Goal: Task Accomplishment & Management: Use online tool/utility

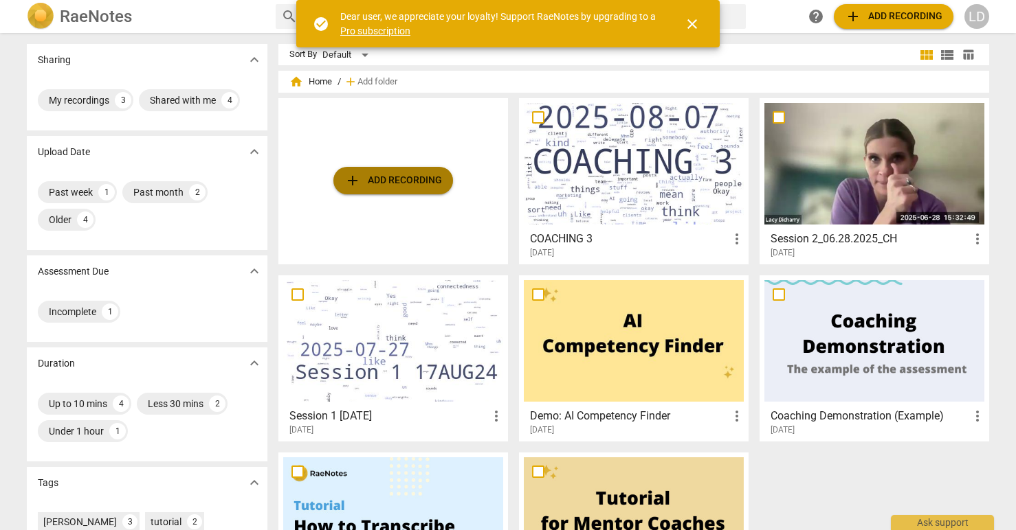
click at [386, 177] on span "add Add recording" at bounding box center [393, 180] width 98 height 16
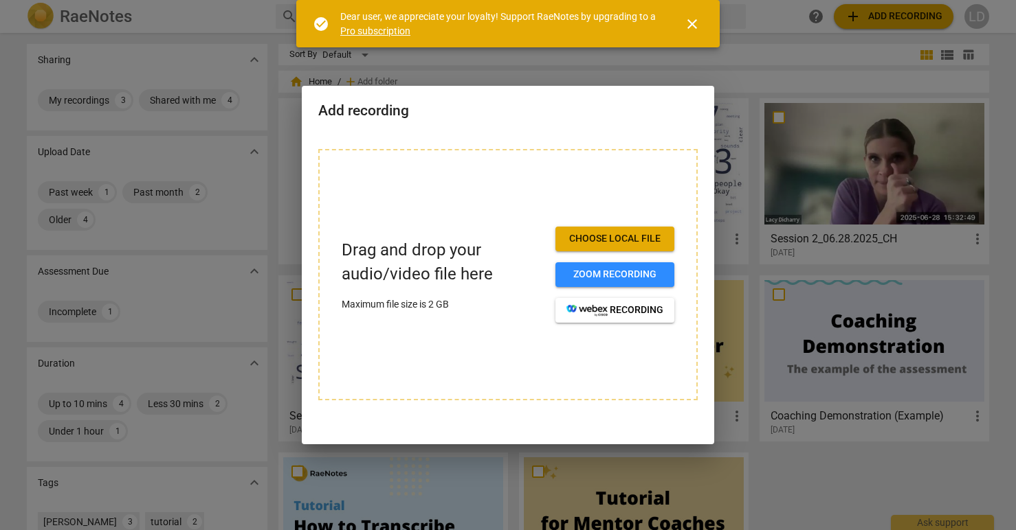
click at [618, 245] on span "Choose local file" at bounding box center [614, 239] width 97 height 14
click at [623, 232] on button "Choose local file" at bounding box center [614, 239] width 119 height 25
click at [655, 62] on div at bounding box center [508, 265] width 1016 height 530
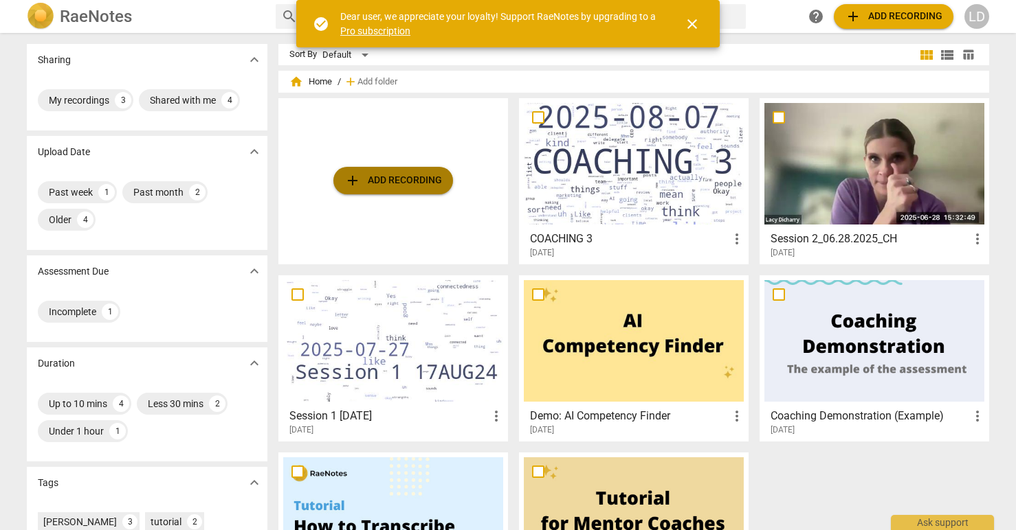
click at [372, 180] on span "add Add recording" at bounding box center [393, 180] width 98 height 16
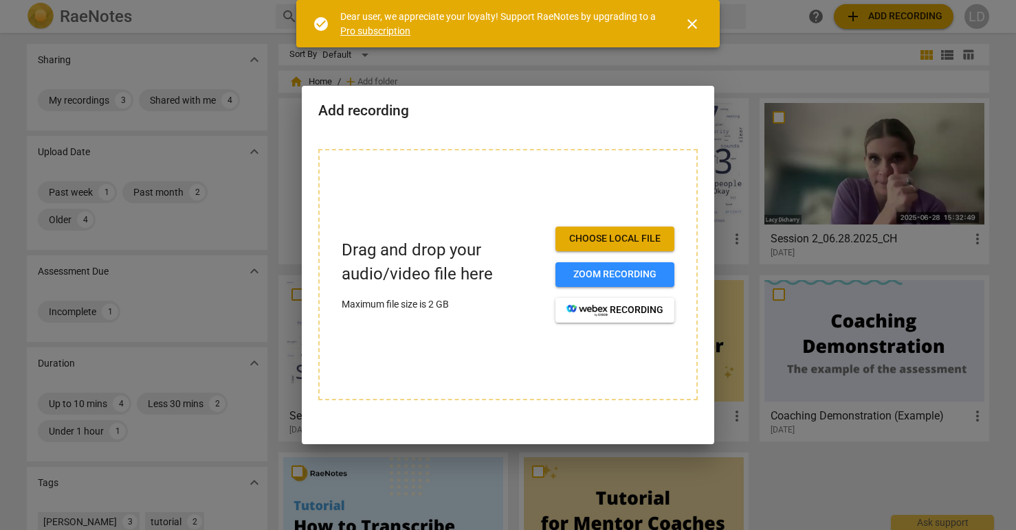
click at [600, 236] on span "Choose local file" at bounding box center [614, 239] width 97 height 14
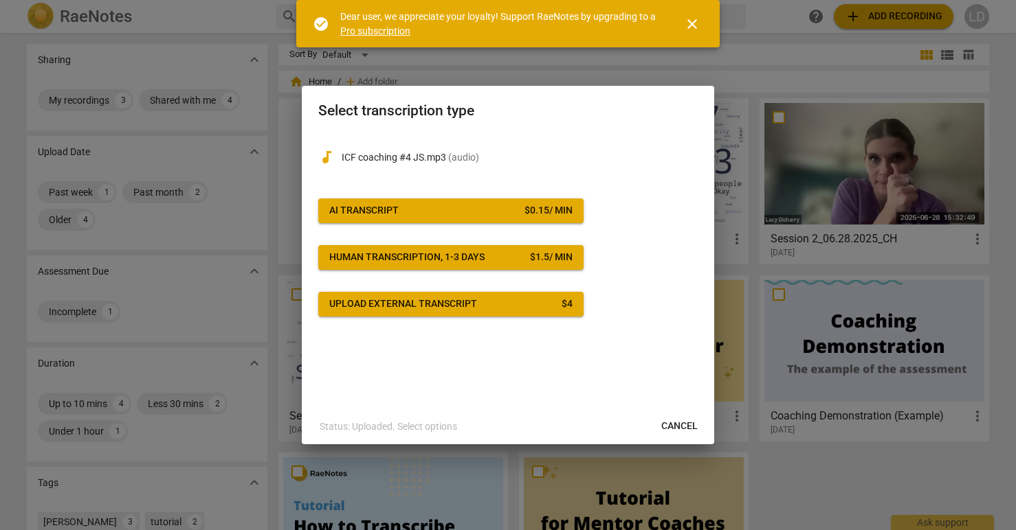
click at [464, 210] on span "AI Transcript $ 0.15 / min" at bounding box center [450, 211] width 243 height 14
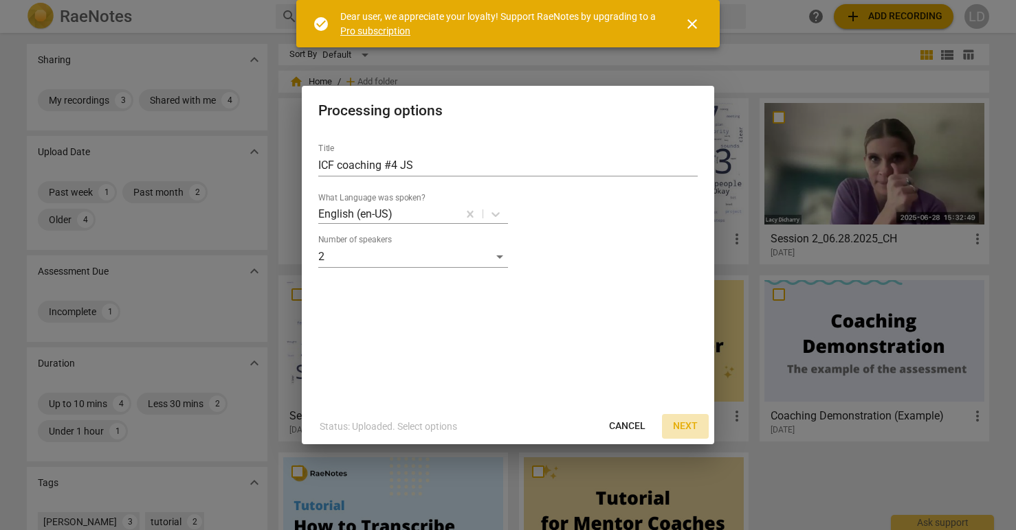
click at [680, 423] on span "Next" at bounding box center [685, 427] width 25 height 14
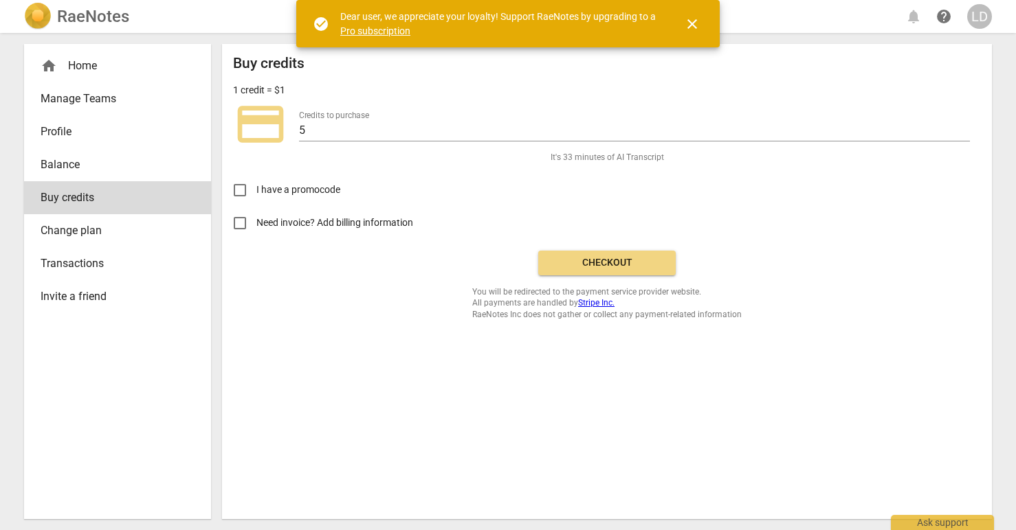
click at [100, 226] on span "Change plan" at bounding box center [112, 231] width 143 height 16
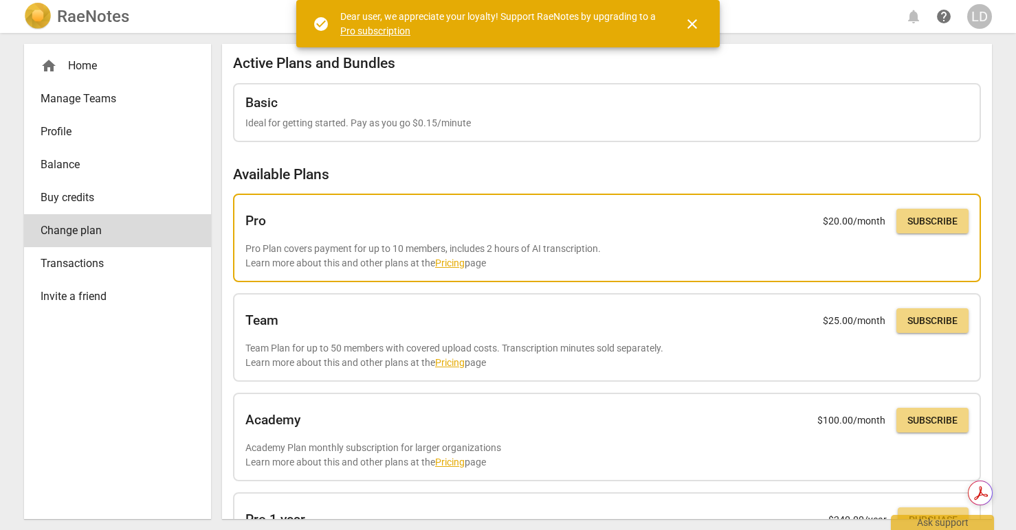
click at [924, 220] on span "Subscribe" at bounding box center [932, 222] width 50 height 14
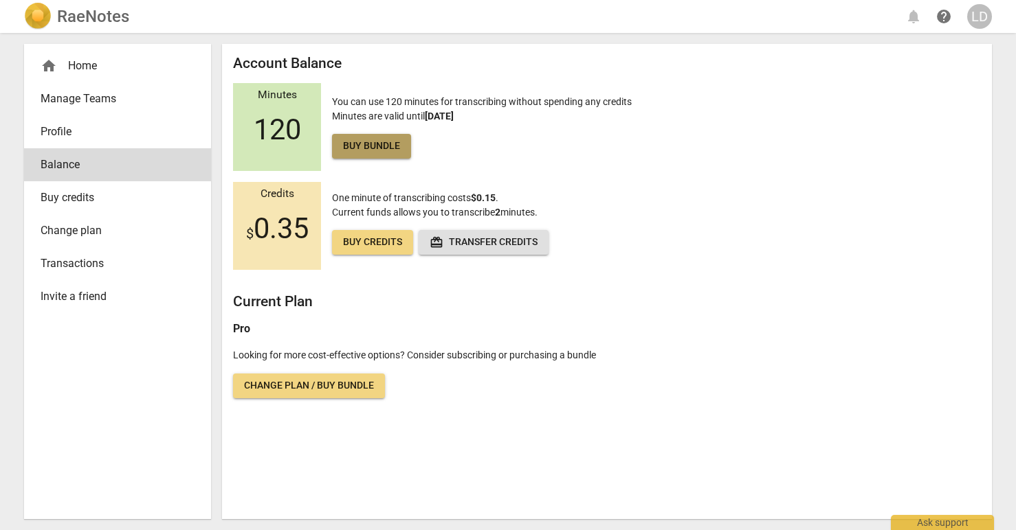
click at [389, 150] on span "Buy bundle" at bounding box center [371, 146] width 57 height 14
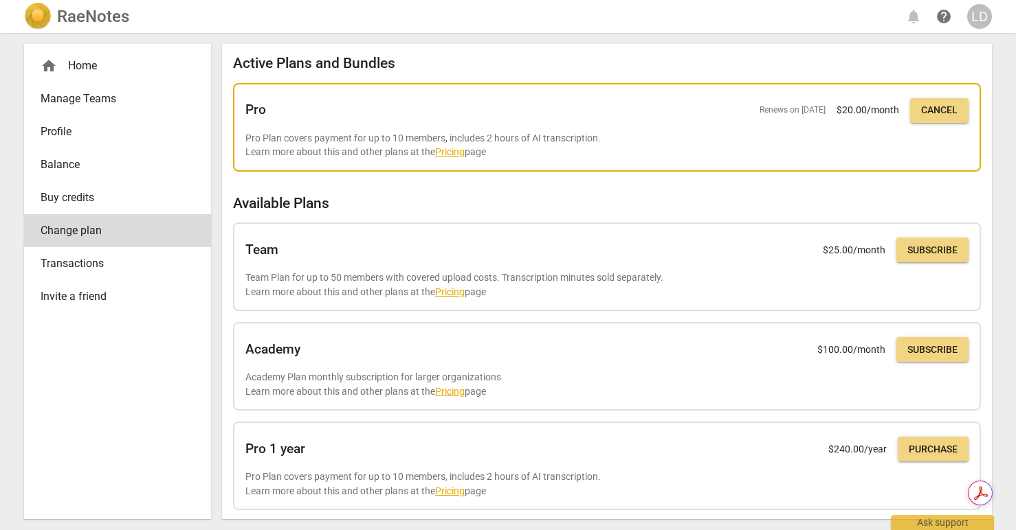
click at [654, 123] on div "Pro Renews on Sep 13, 2025 $ 20.00 /month Cancel" at bounding box center [606, 111] width 723 height 30
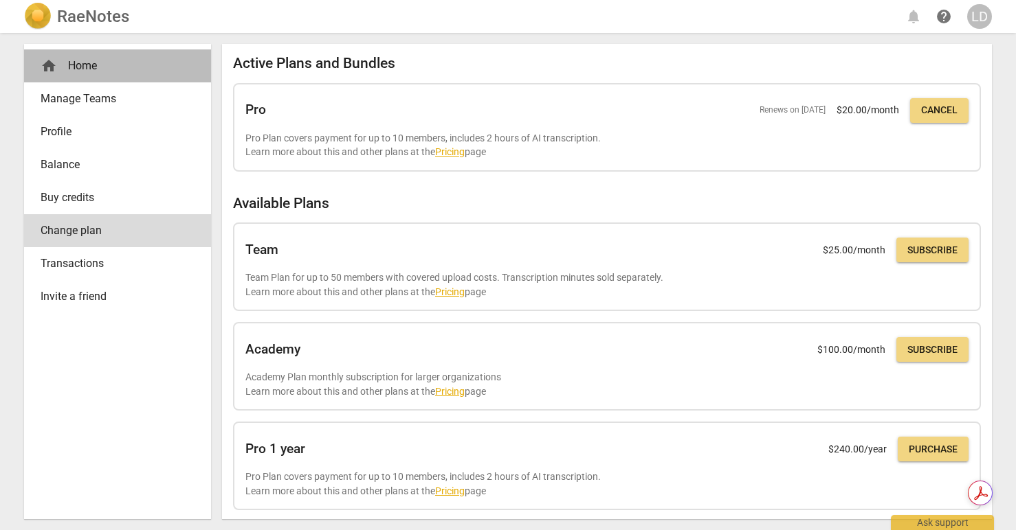
click at [72, 64] on div "home Home" at bounding box center [112, 66] width 143 height 16
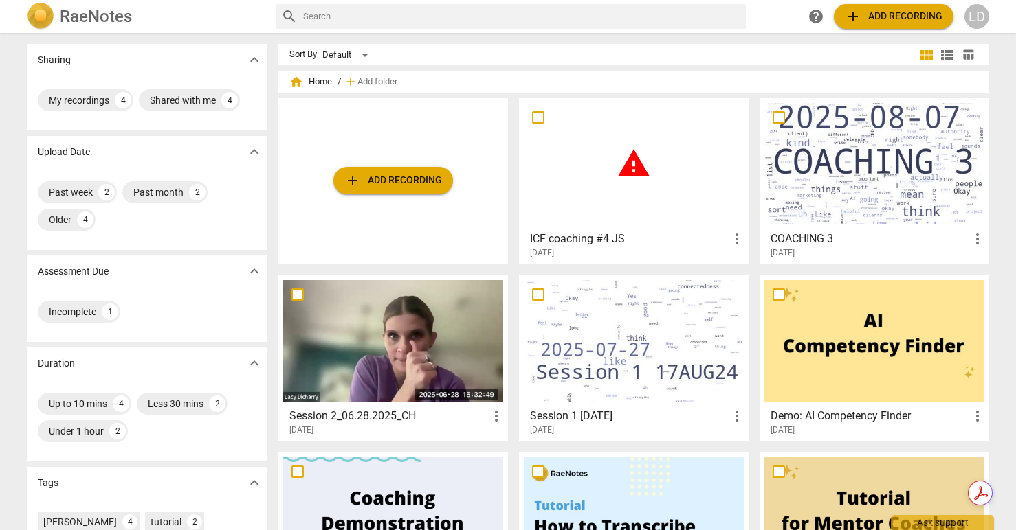
click at [662, 162] on div "warning" at bounding box center [634, 164] width 220 height 122
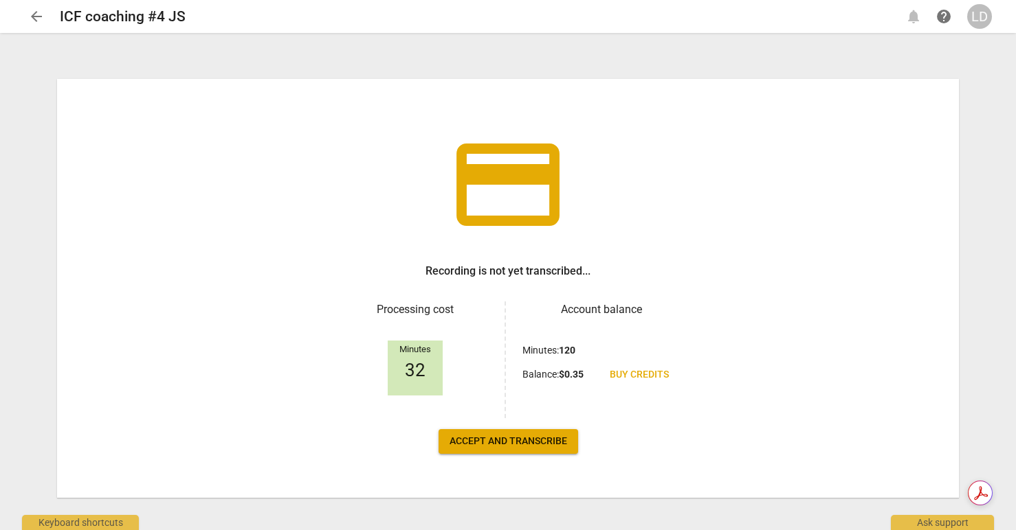
click at [503, 437] on span "Accept and transcribe" at bounding box center [507, 442] width 117 height 14
